Goal: Submit feedback/report problem

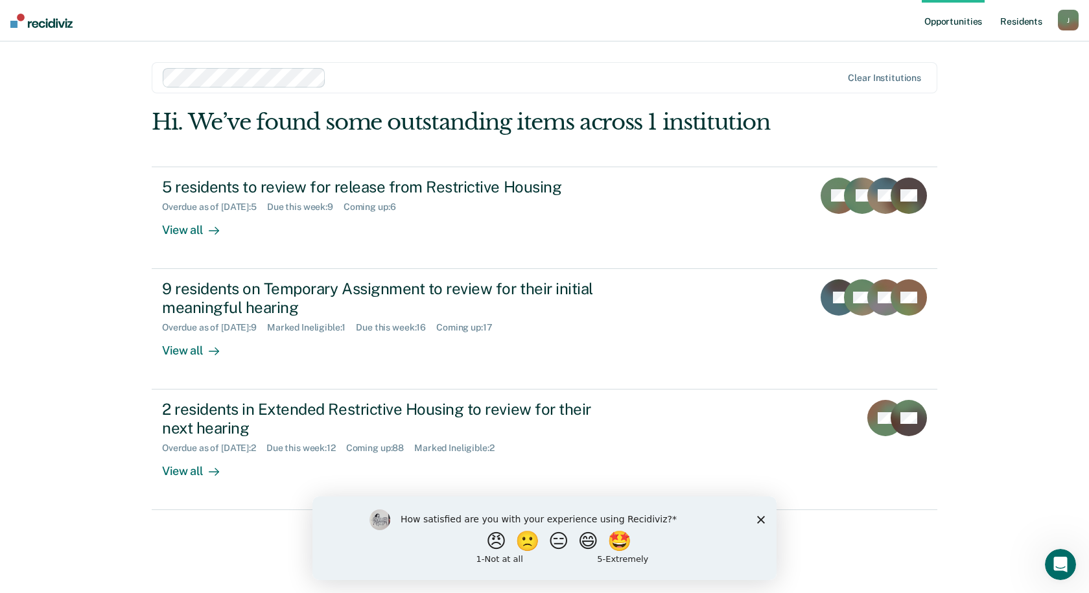
click at [1032, 16] on link "Resident s" at bounding box center [1020, 20] width 47 height 41
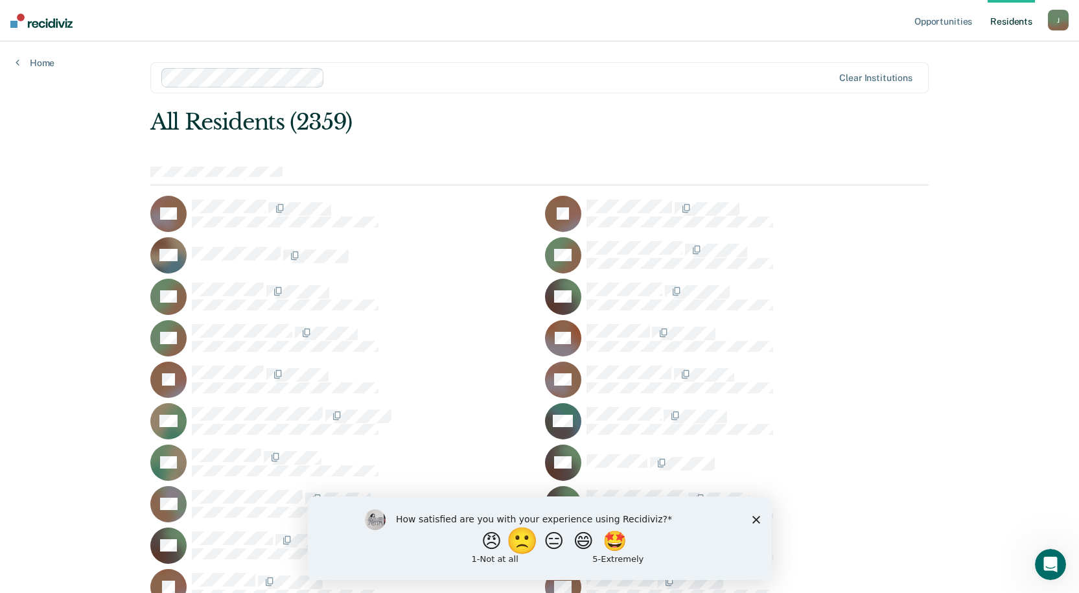
click at [513, 549] on button "🙁" at bounding box center [523, 540] width 35 height 26
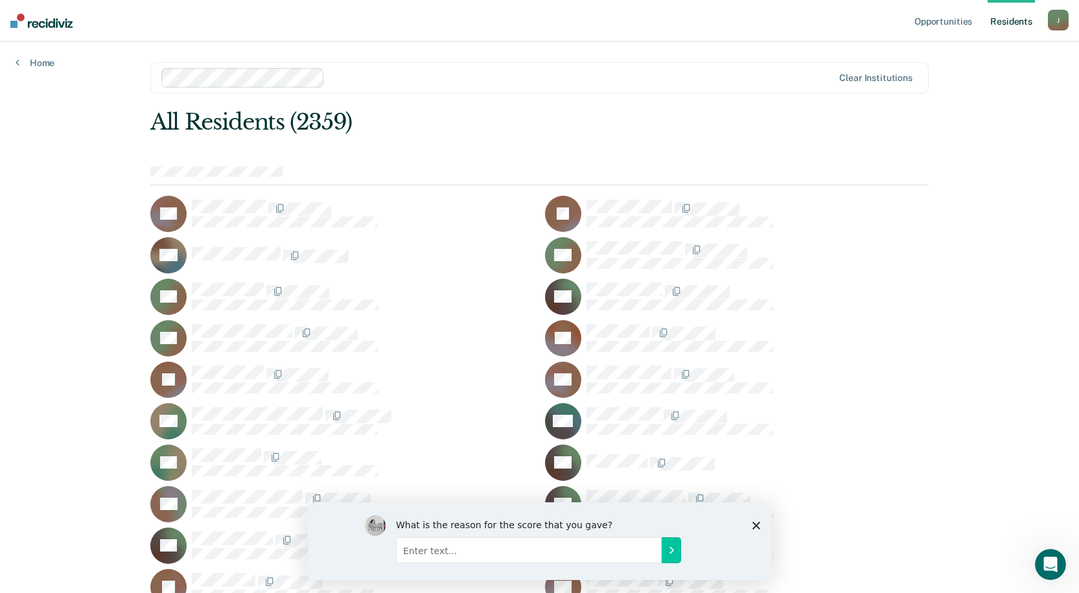
click at [540, 544] on input "Enter text..." at bounding box center [528, 550] width 266 height 26
type input "All Residents Page is non-searchable, and the term Resident isn't even in our p…"
click at [675, 550] on icon "Submit your response" at bounding box center [670, 549] width 10 height 10
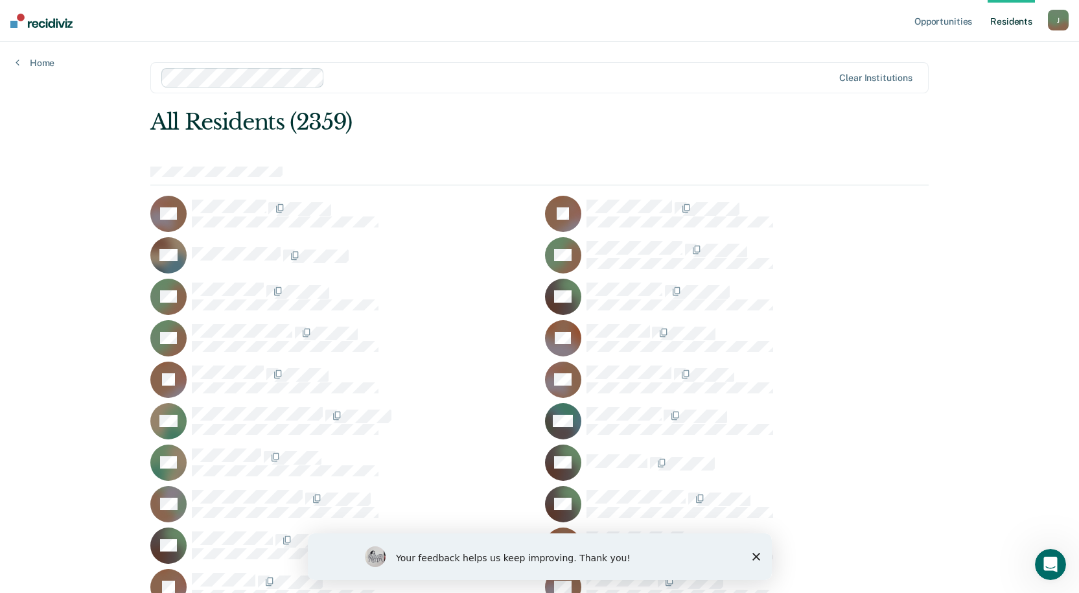
scroll to position [11107, 0]
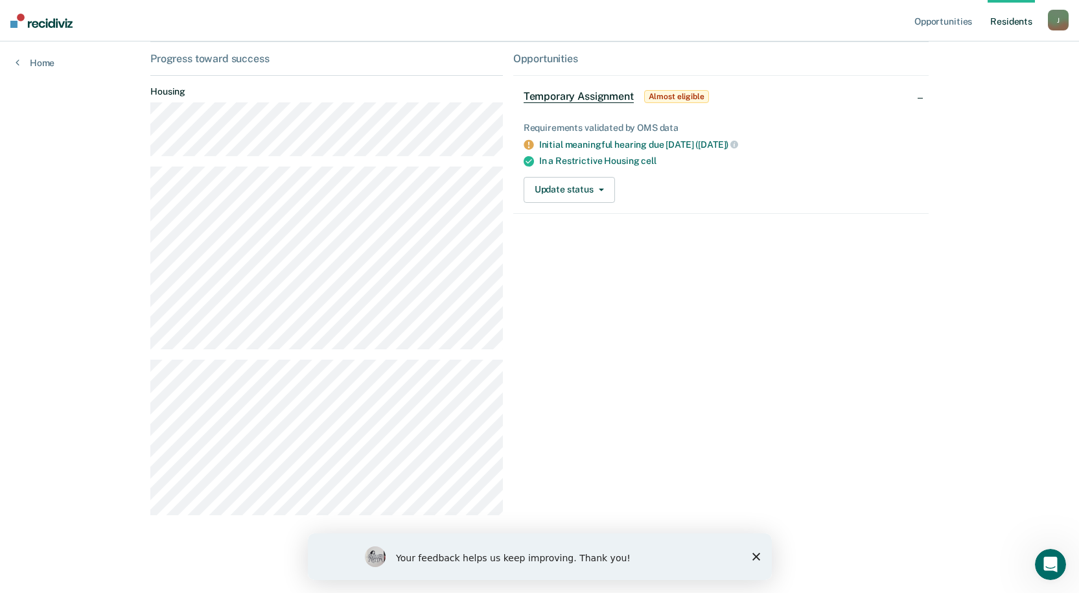
scroll to position [3, 0]
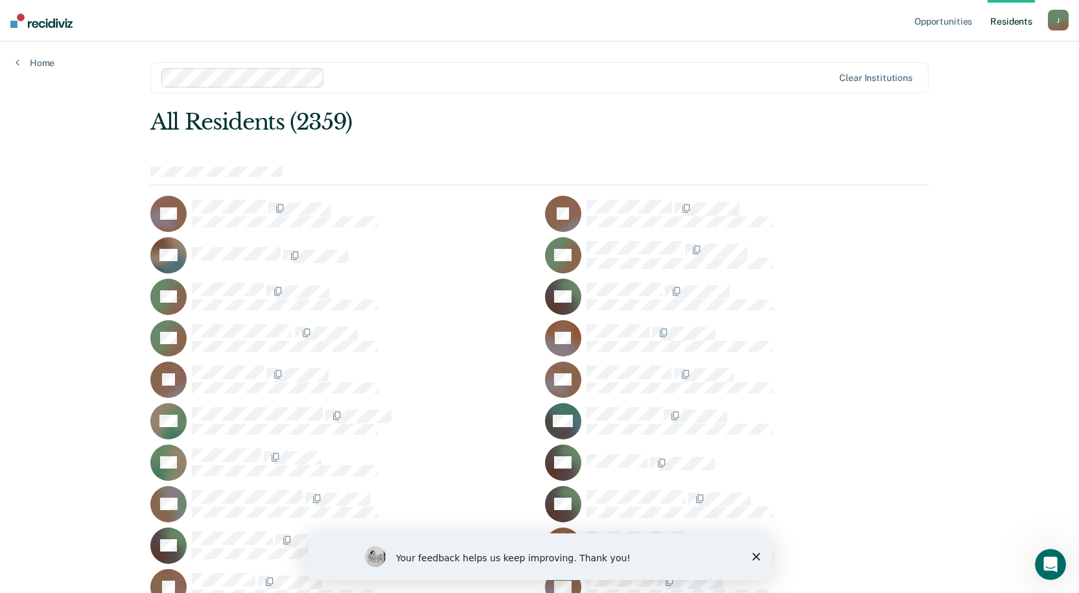
scroll to position [15751, 0]
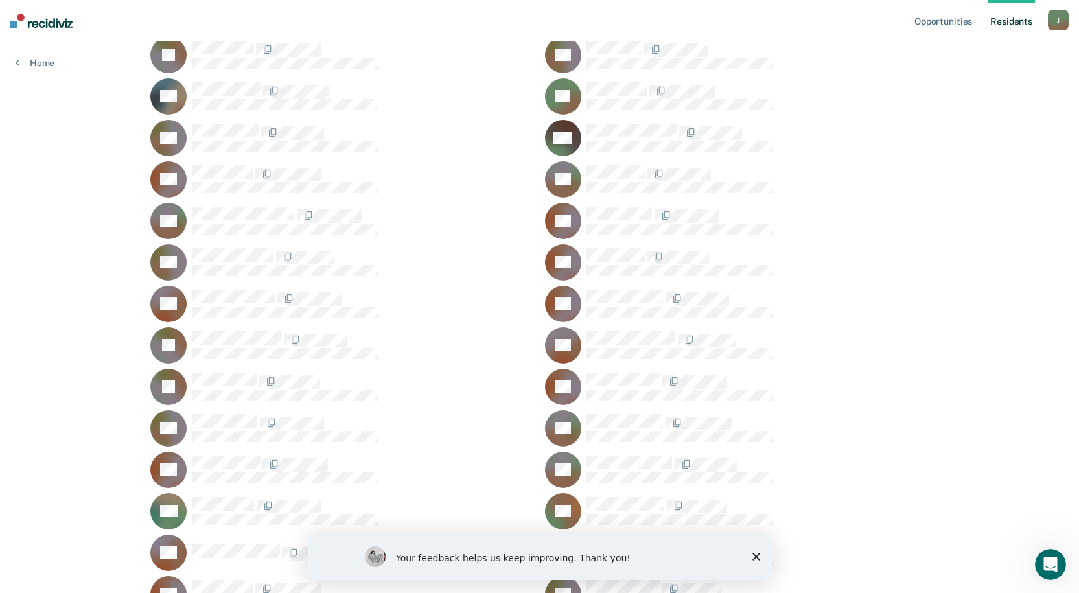
scroll to position [45443, 0]
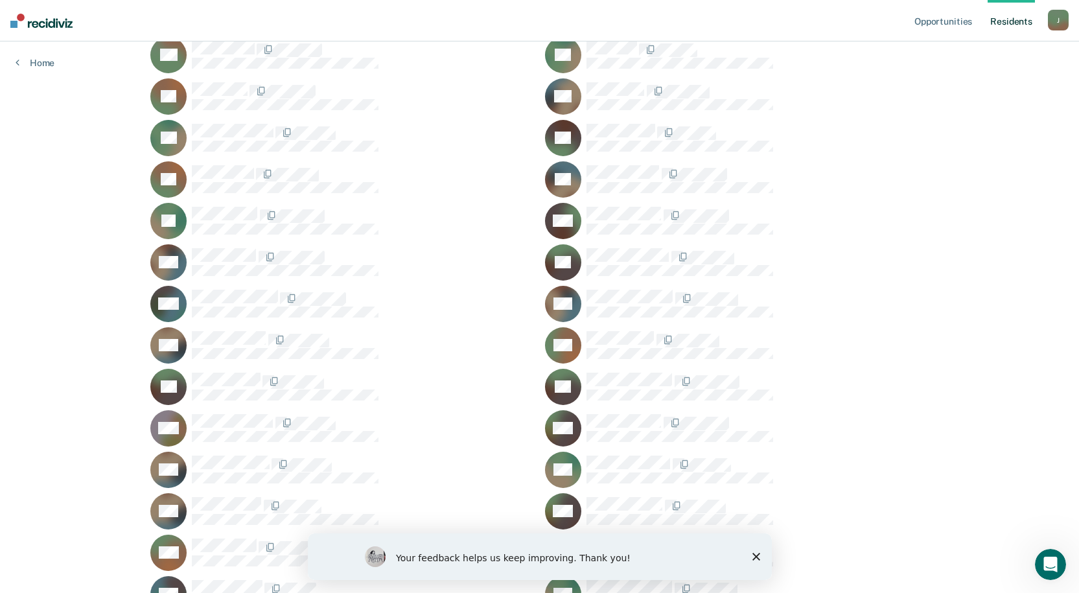
drag, startPoint x: 674, startPoint y: 293, endPoint x: 659, endPoint y: 299, distance: 16.0
click at [674, 293] on span at bounding box center [674, 299] width 3 height 14
